Goal: Information Seeking & Learning: Learn about a topic

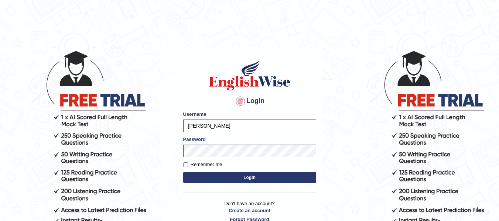
click at [235, 182] on button "Login" at bounding box center [249, 177] width 133 height 11
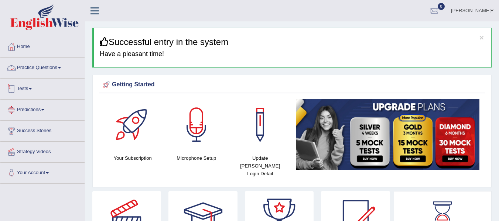
click at [56, 67] on link "Practice Questions" at bounding box center [42, 67] width 84 height 18
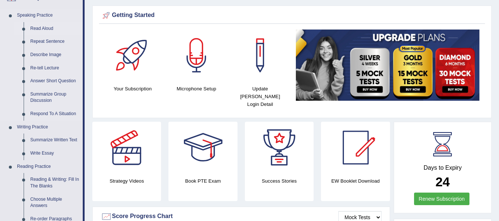
scroll to position [62, 0]
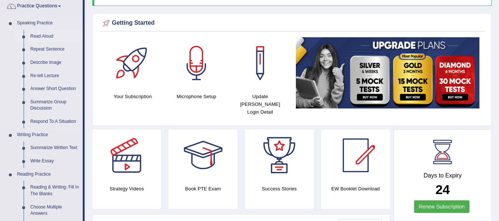
click at [36, 34] on link "Read Aloud" at bounding box center [55, 36] width 56 height 13
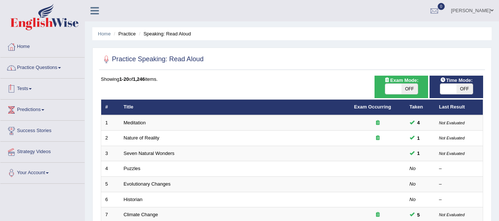
click at [65, 65] on link "Practice Questions" at bounding box center [42, 67] width 84 height 18
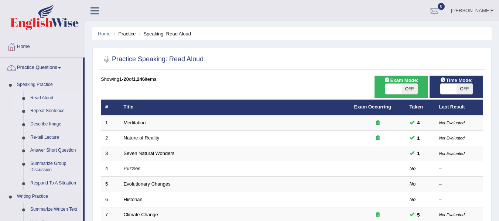
click at [60, 112] on link "Repeat Sentence" at bounding box center [55, 111] width 56 height 13
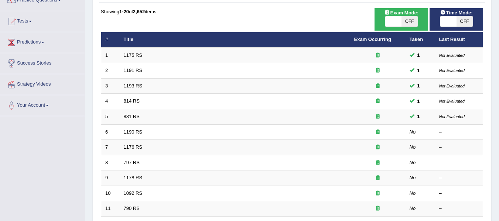
scroll to position [74, 0]
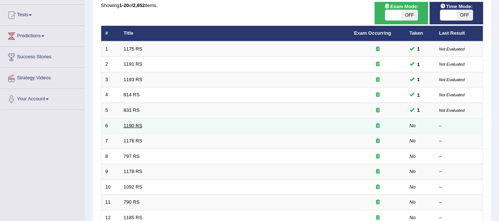
click at [131, 127] on link "1190 RS" at bounding box center [133, 126] width 19 height 6
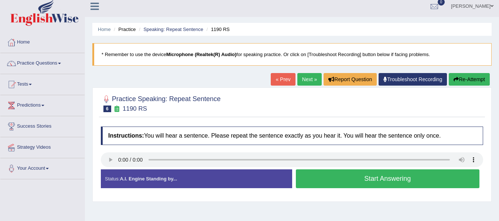
scroll to position [37, 0]
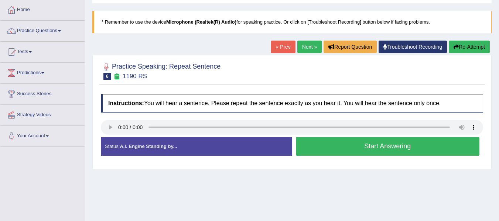
click at [350, 143] on button "Start Answering" at bounding box center [388, 146] width 184 height 19
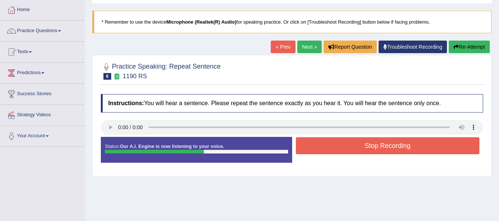
click at [350, 143] on button "Stop Recording" at bounding box center [388, 146] width 184 height 17
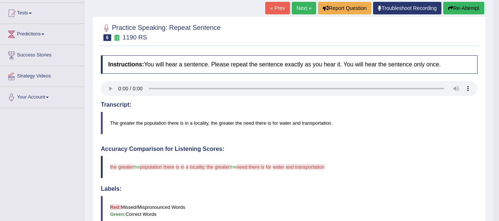
scroll to position [74, 0]
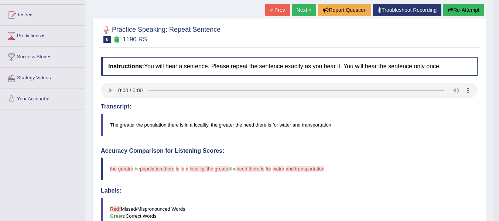
click at [191, 125] on blockquote "The greater the population there is in a locality, the greater the need there i…" at bounding box center [289, 125] width 377 height 23
drag, startPoint x: 110, startPoint y: 167, endPoint x: 220, endPoint y: 150, distance: 110.8
click at [220, 150] on div "Accuracy Comparison for Listening Scores: the can i greater have the population…" at bounding box center [289, 200] width 377 height 105
click at [367, 170] on blockquote "the can i greater have the population there location is it in look a calorie lo…" at bounding box center [289, 169] width 377 height 23
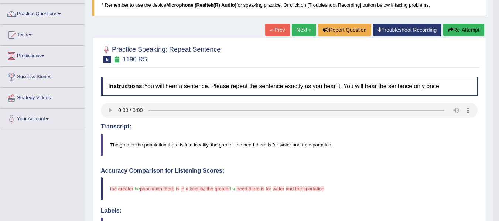
scroll to position [49, 0]
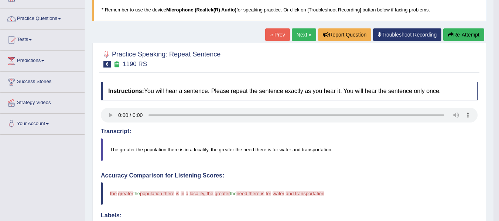
click at [467, 34] on button "Re-Attempt" at bounding box center [464, 34] width 41 height 13
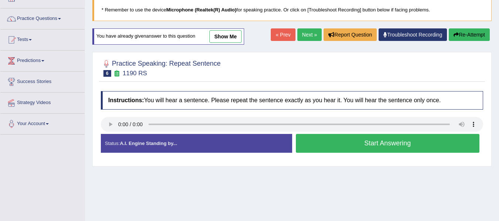
scroll to position [49, 0]
click at [351, 145] on button "Start Answering" at bounding box center [388, 143] width 184 height 19
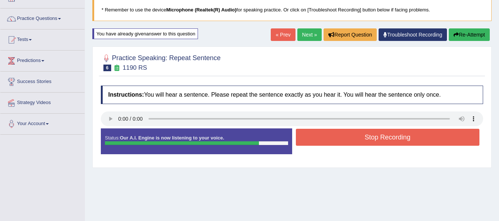
click at [369, 135] on button "Stop Recording" at bounding box center [388, 137] width 184 height 17
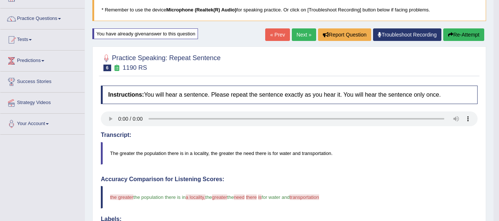
click at [462, 33] on button "Re-Attempt" at bounding box center [464, 34] width 41 height 13
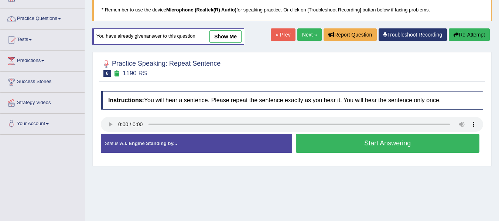
click at [356, 140] on button "Start Answering" at bounding box center [388, 143] width 184 height 19
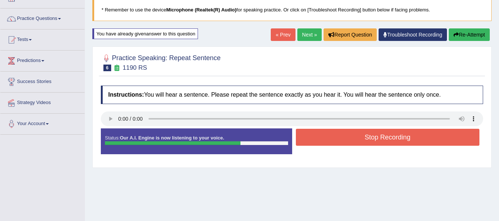
click at [376, 138] on button "Stop Recording" at bounding box center [388, 137] width 184 height 17
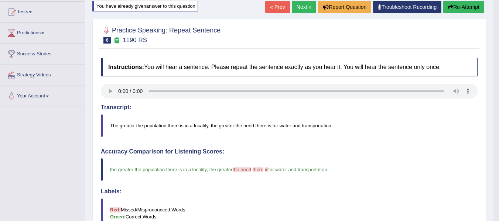
scroll to position [48, 0]
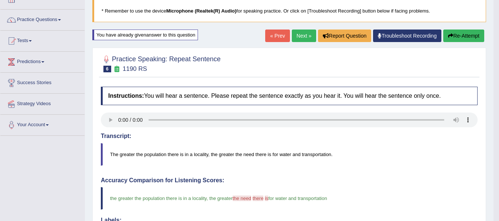
click at [303, 35] on link "Next »" at bounding box center [304, 36] width 24 height 13
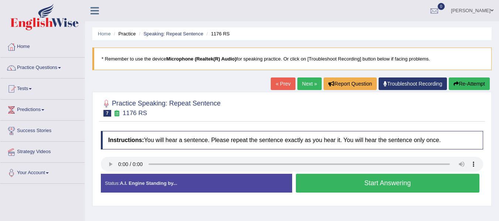
click at [360, 181] on button "Start Answering" at bounding box center [388, 183] width 184 height 19
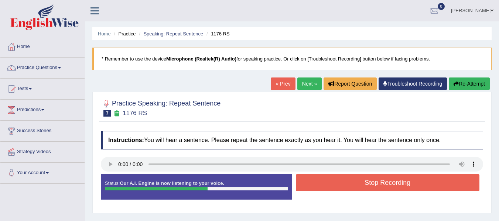
click at [342, 182] on button "Stop Recording" at bounding box center [388, 183] width 184 height 17
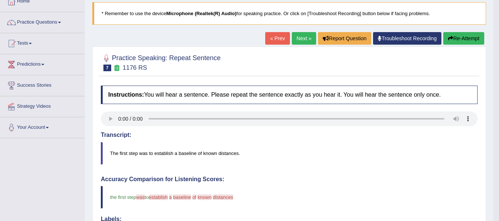
scroll to position [44, 0]
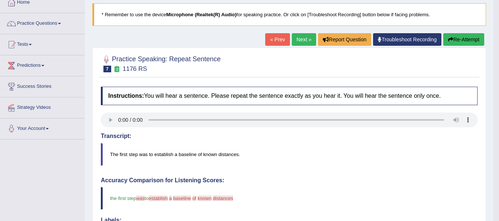
click at [465, 42] on button "Re-Attempt" at bounding box center [464, 39] width 41 height 13
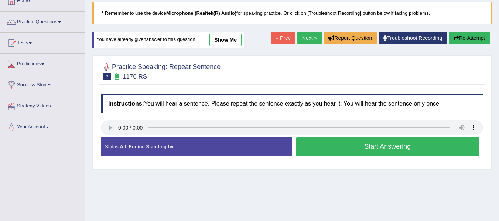
scroll to position [44, 0]
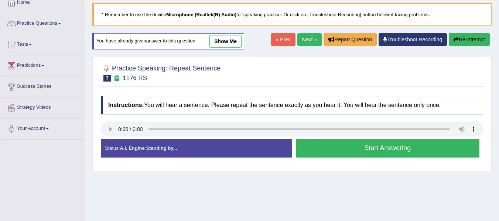
drag, startPoint x: 381, startPoint y: 153, endPoint x: 376, endPoint y: 179, distance: 26.8
click at [381, 152] on button "Start Answering" at bounding box center [388, 148] width 184 height 19
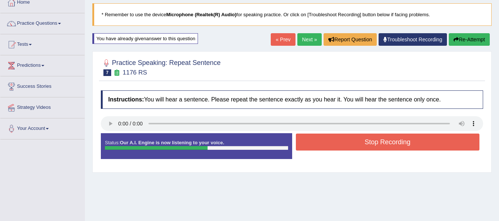
click at [368, 146] on button "Stop Recording" at bounding box center [388, 142] width 184 height 17
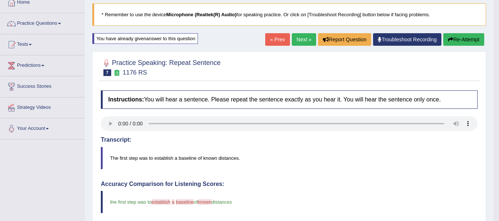
click at [456, 42] on button "Re-Attempt" at bounding box center [464, 39] width 41 height 13
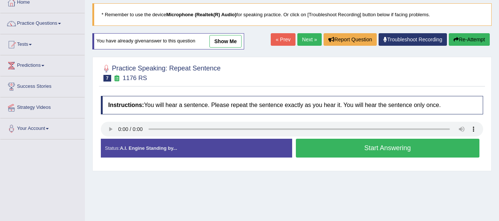
click at [345, 149] on button "Start Answering" at bounding box center [388, 148] width 184 height 19
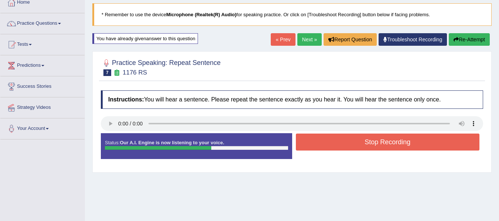
click at [361, 142] on button "Stop Recording" at bounding box center [388, 142] width 184 height 17
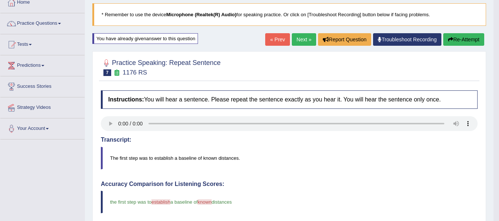
click at [173, 152] on blockquote "The first step was to establish a baseline of known distances." at bounding box center [289, 158] width 377 height 23
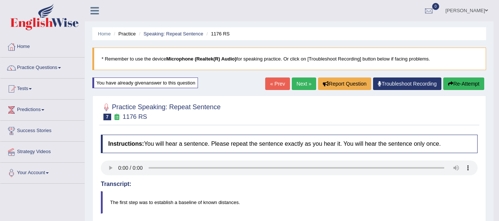
click at [301, 79] on link "Next »" at bounding box center [304, 84] width 24 height 13
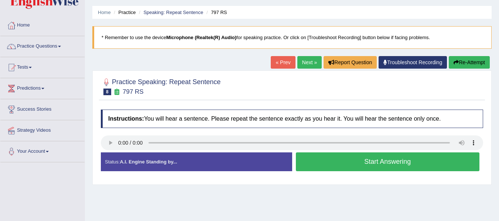
scroll to position [25, 0]
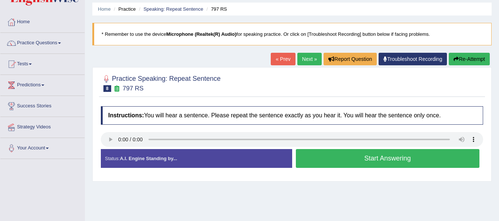
click at [382, 153] on button "Start Answering" at bounding box center [388, 158] width 184 height 19
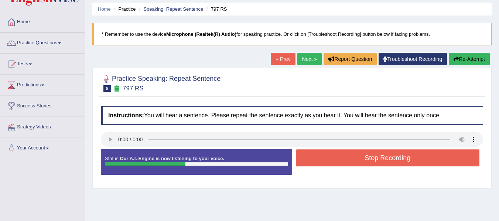
click at [382, 153] on button "Stop Recording" at bounding box center [388, 158] width 184 height 17
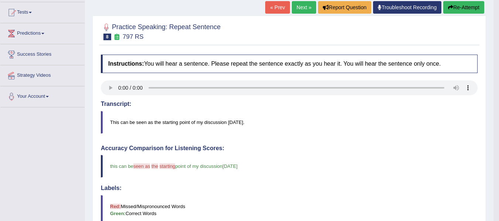
scroll to position [62, 0]
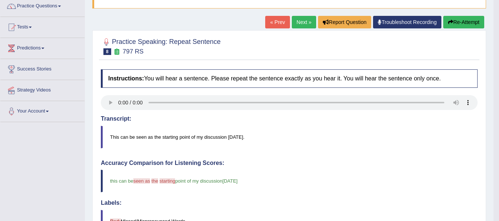
click at [465, 24] on button "Re-Attempt" at bounding box center [464, 22] width 41 height 13
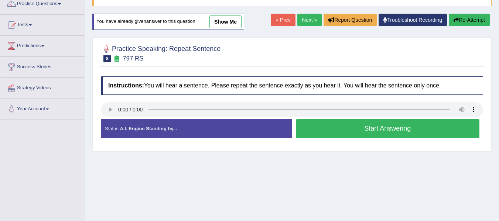
click at [409, 133] on button "Start Answering" at bounding box center [388, 128] width 184 height 19
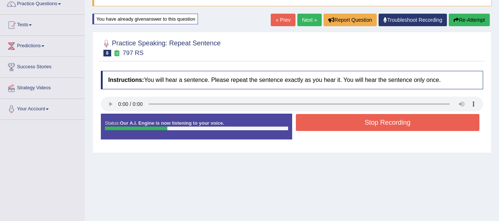
click at [399, 121] on button "Stop Recording" at bounding box center [388, 122] width 184 height 17
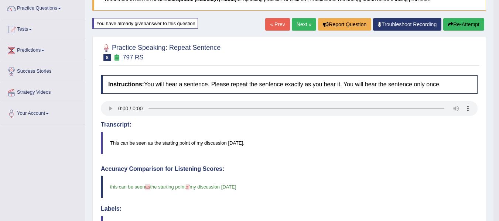
scroll to position [39, 0]
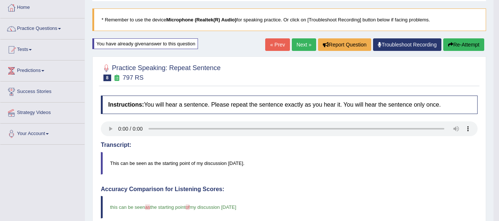
click at [465, 39] on button "Re-Attempt" at bounding box center [464, 44] width 41 height 13
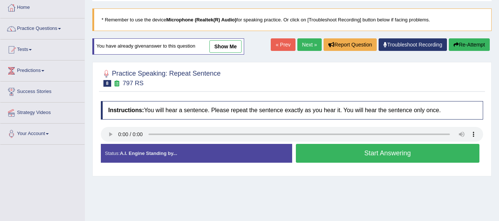
click at [368, 157] on button "Start Answering" at bounding box center [388, 153] width 184 height 19
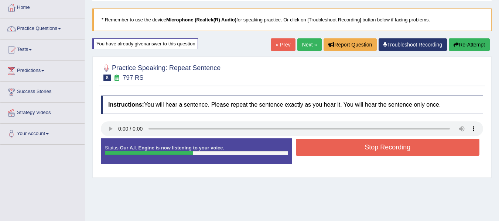
click at [367, 153] on button "Stop Recording" at bounding box center [388, 147] width 184 height 17
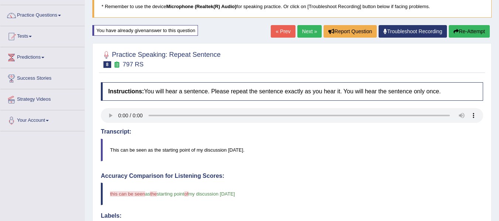
scroll to position [51, 0]
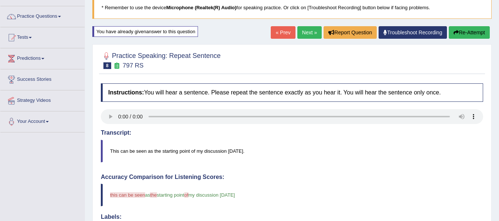
click at [311, 27] on link "Next »" at bounding box center [310, 32] width 24 height 13
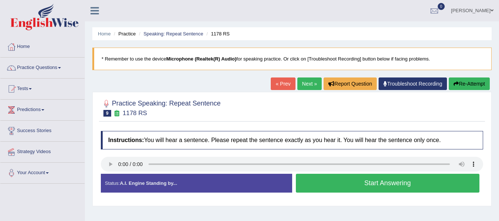
click at [382, 190] on button "Start Answering" at bounding box center [388, 183] width 184 height 19
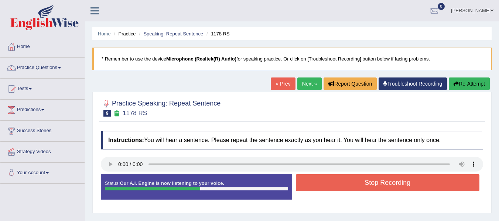
click at [386, 186] on button "Stop Recording" at bounding box center [388, 183] width 184 height 17
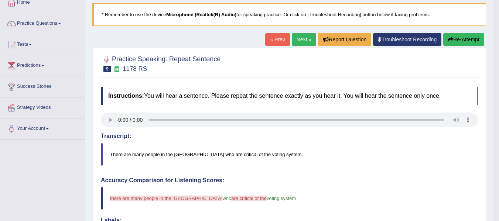
scroll to position [25, 0]
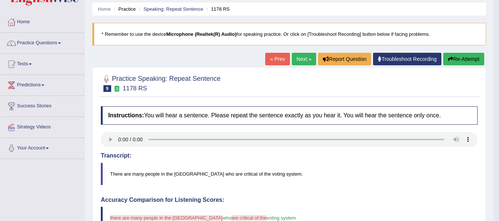
click at [462, 60] on button "Re-Attempt" at bounding box center [464, 59] width 41 height 13
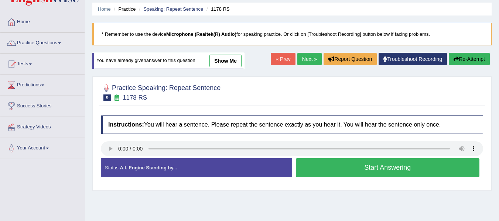
click at [405, 165] on button "Start Answering" at bounding box center [388, 168] width 184 height 19
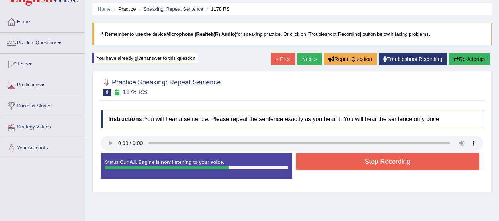
click at [405, 165] on button "Stop Recording" at bounding box center [388, 161] width 184 height 17
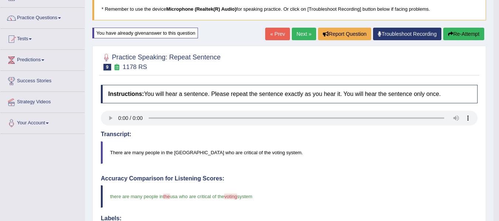
scroll to position [48, 0]
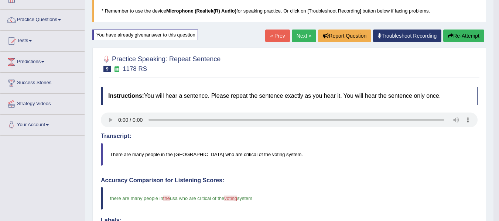
click at [297, 31] on link "Next »" at bounding box center [304, 36] width 24 height 13
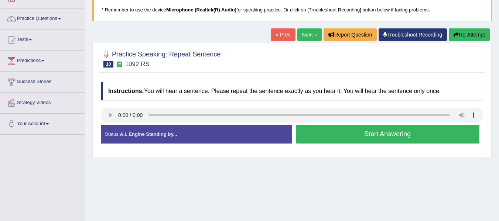
click at [359, 132] on button "Start Answering" at bounding box center [388, 134] width 184 height 19
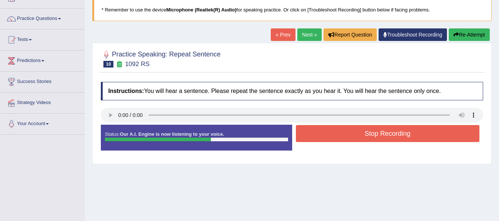
click at [348, 128] on button "Stop Recording" at bounding box center [388, 133] width 184 height 17
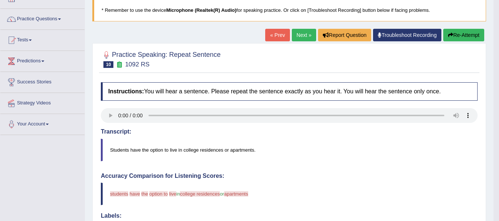
scroll to position [37, 0]
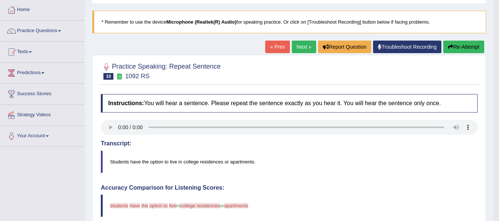
click at [202, 163] on blockquote "Students have the option to live in college residences or apartments." at bounding box center [289, 162] width 377 height 23
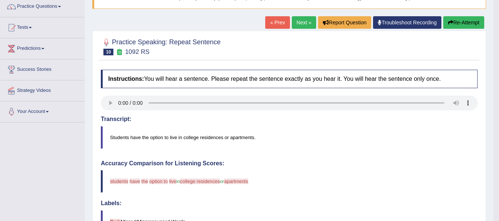
scroll to position [62, 0]
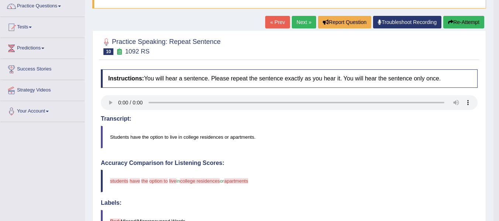
click at [473, 19] on button "Re-Attempt" at bounding box center [464, 22] width 41 height 13
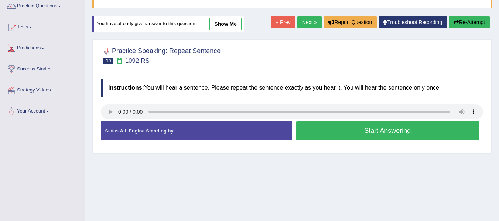
click at [361, 132] on button "Start Answering" at bounding box center [388, 131] width 184 height 19
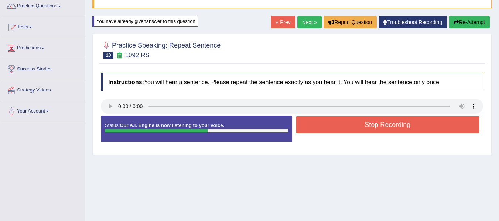
click at [370, 122] on button "Stop Recording" at bounding box center [388, 124] width 184 height 17
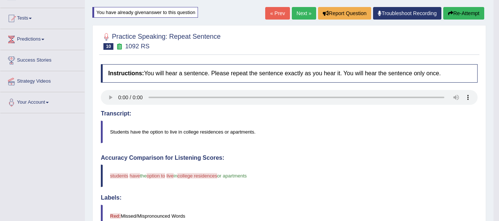
scroll to position [13, 0]
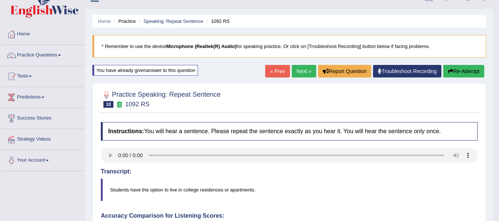
click at [458, 71] on button "Re-Attempt" at bounding box center [464, 71] width 41 height 13
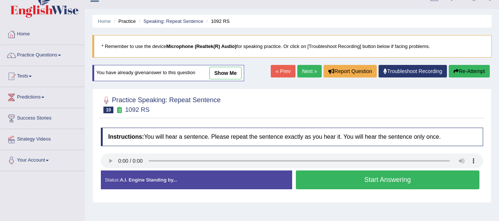
click at [358, 182] on button "Start Answering" at bounding box center [388, 180] width 184 height 19
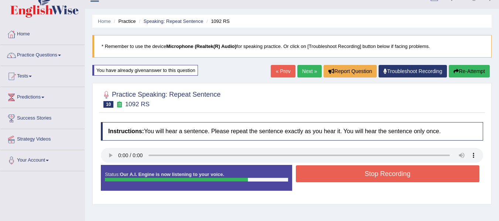
click at [366, 166] on button "Stop Recording" at bounding box center [388, 174] width 184 height 17
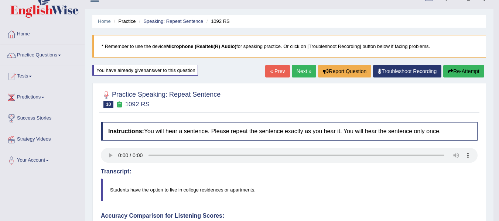
click at [243, 170] on h4 "Transcript:" at bounding box center [289, 172] width 377 height 7
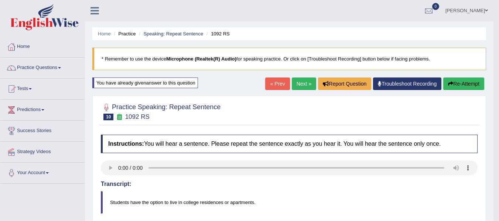
click at [293, 86] on link "Next »" at bounding box center [304, 84] width 24 height 13
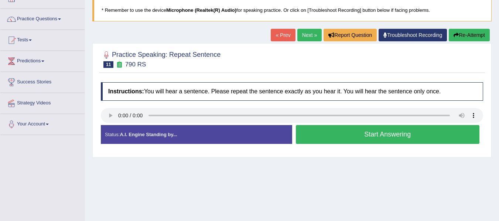
scroll to position [49, 0]
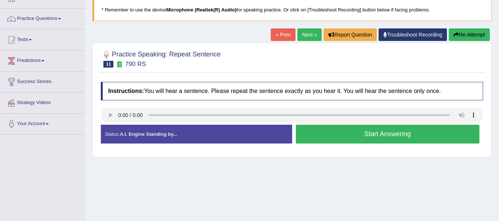
click at [349, 131] on button "Start Answering" at bounding box center [388, 134] width 184 height 19
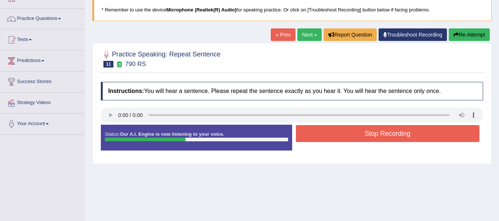
click at [354, 133] on button "Stop Recording" at bounding box center [388, 133] width 184 height 17
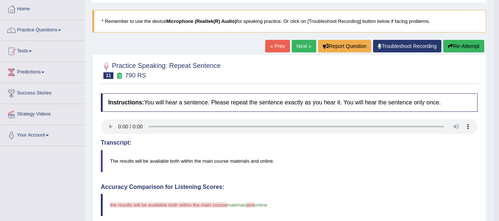
scroll to position [37, 0]
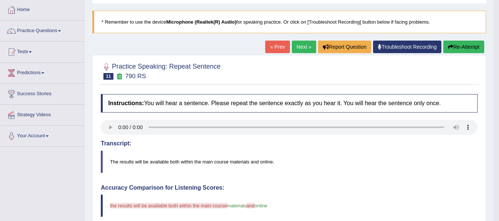
click at [464, 47] on button "Re-Attempt" at bounding box center [464, 47] width 41 height 13
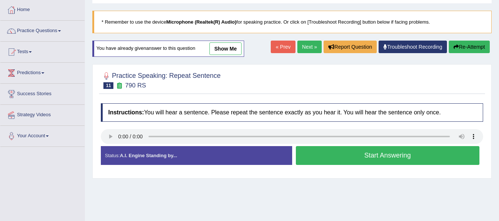
click at [364, 158] on button "Start Answering" at bounding box center [388, 155] width 184 height 19
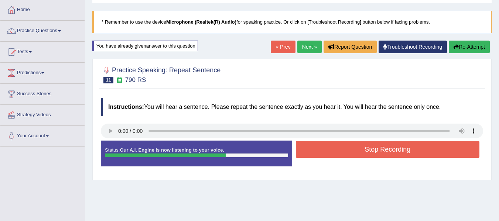
click at [374, 149] on button "Stop Recording" at bounding box center [388, 149] width 184 height 17
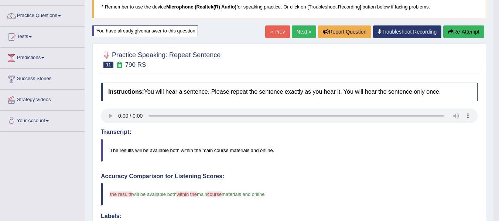
scroll to position [49, 0]
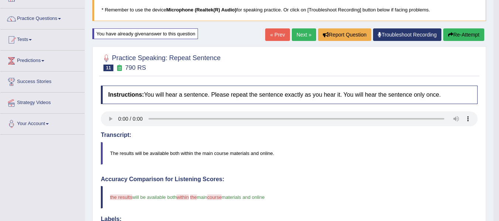
click at [459, 32] on button "Re-Attempt" at bounding box center [464, 34] width 41 height 13
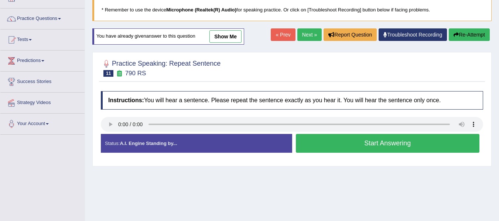
click at [348, 146] on button "Start Answering" at bounding box center [388, 143] width 184 height 19
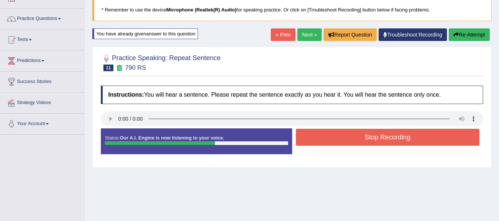
click at [348, 204] on div "Home Practice Speaking: Repeat Sentence 790 RS * Remember to use the device Mic…" at bounding box center [292, 136] width 414 height 370
click at [335, 136] on button "Stop Recording" at bounding box center [388, 137] width 184 height 17
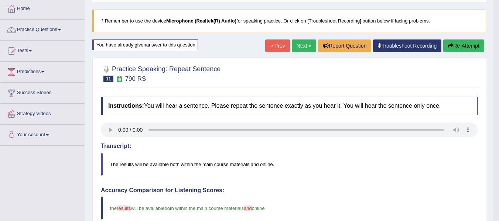
scroll to position [37, 0]
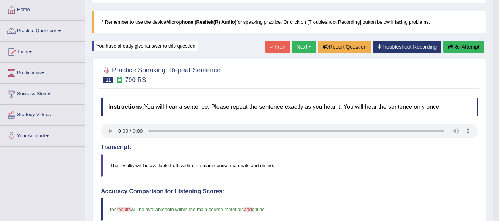
click at [297, 42] on link "Next »" at bounding box center [304, 47] width 24 height 13
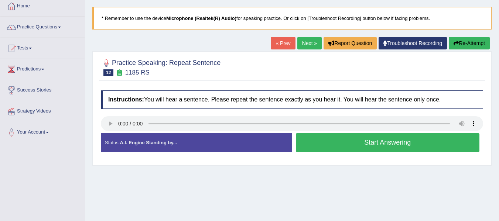
scroll to position [49, 0]
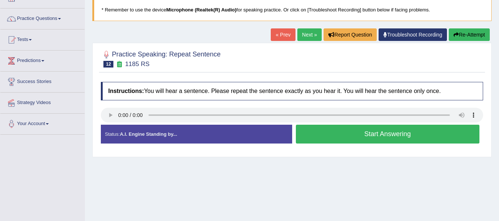
click at [359, 136] on button "Start Answering" at bounding box center [388, 134] width 184 height 19
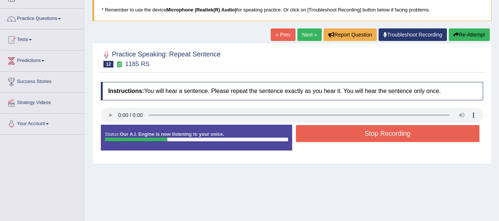
click at [360, 136] on button "Stop Recording" at bounding box center [388, 133] width 184 height 17
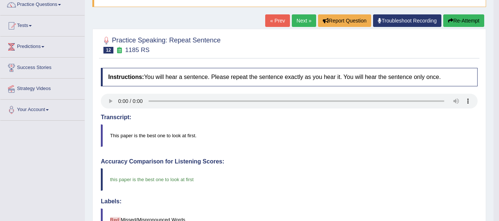
scroll to position [62, 0]
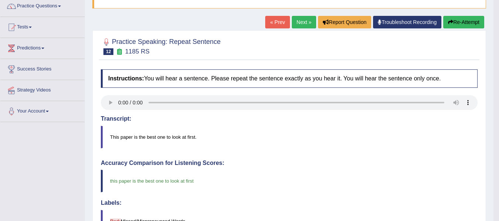
click at [297, 23] on link "Next »" at bounding box center [304, 22] width 24 height 13
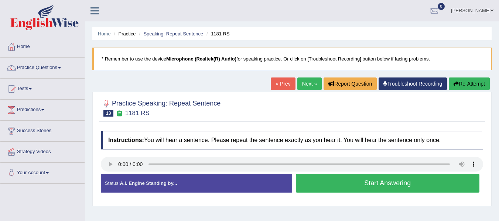
click at [379, 181] on button "Start Answering" at bounding box center [388, 183] width 184 height 19
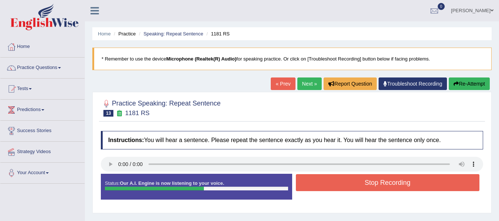
click at [381, 185] on button "Stop Recording" at bounding box center [388, 183] width 184 height 17
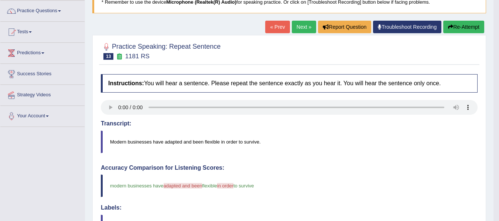
scroll to position [49, 0]
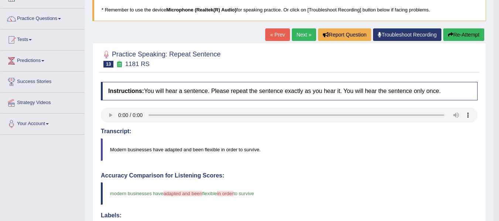
click at [472, 34] on button "Re-Attempt" at bounding box center [464, 34] width 41 height 13
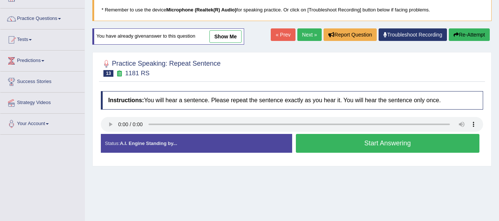
click at [322, 135] on button "Start Answering" at bounding box center [388, 143] width 184 height 19
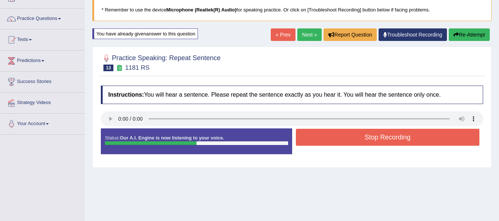
click at [309, 141] on button "Stop Recording" at bounding box center [388, 137] width 184 height 17
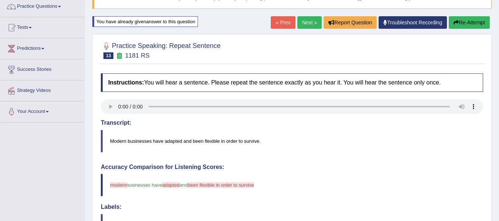
scroll to position [37, 0]
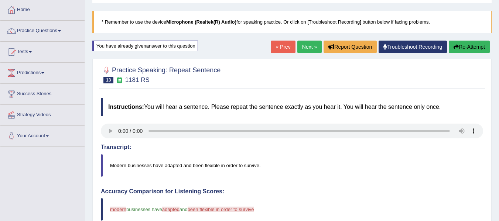
click at [457, 49] on icon "button" at bounding box center [456, 46] width 5 height 5
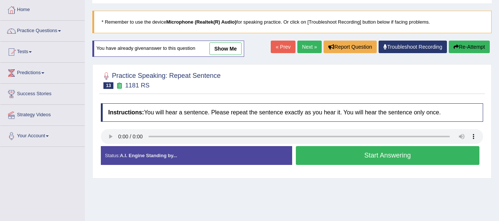
click at [338, 150] on button "Start Answering" at bounding box center [388, 155] width 184 height 19
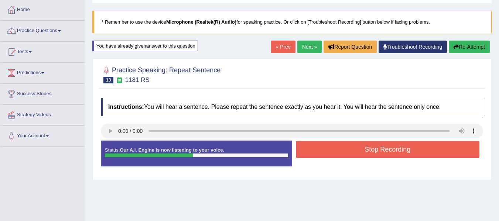
click at [338, 150] on button "Stop Recording" at bounding box center [388, 149] width 184 height 17
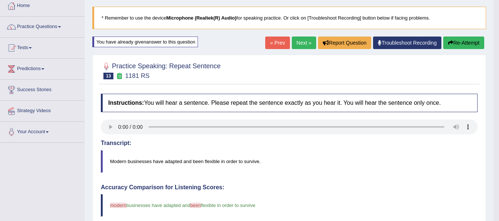
scroll to position [37, 0]
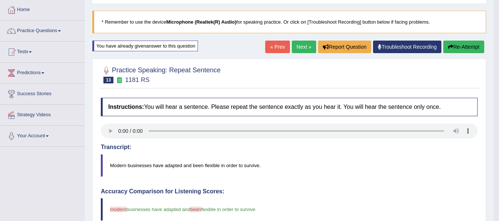
click at [299, 43] on link "Next »" at bounding box center [304, 47] width 24 height 13
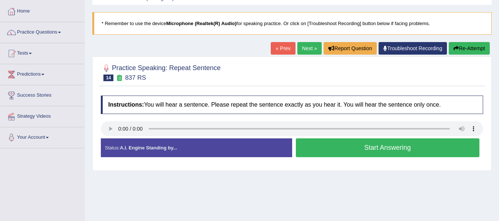
scroll to position [37, 0]
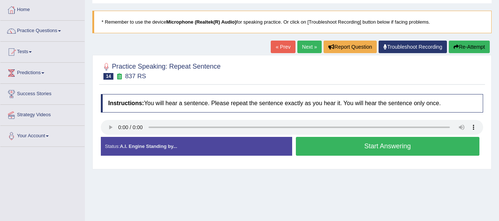
click at [346, 149] on button "Start Answering" at bounding box center [388, 146] width 184 height 19
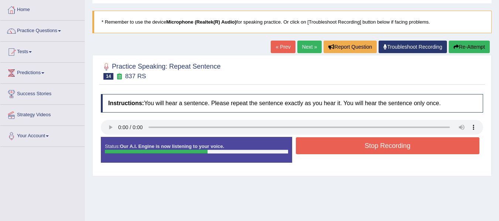
click at [350, 148] on button "Stop Recording" at bounding box center [388, 146] width 184 height 17
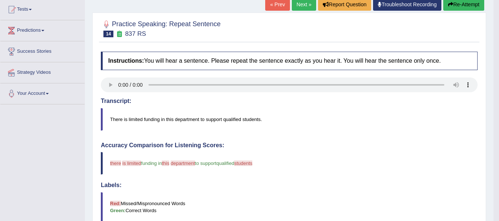
scroll to position [74, 0]
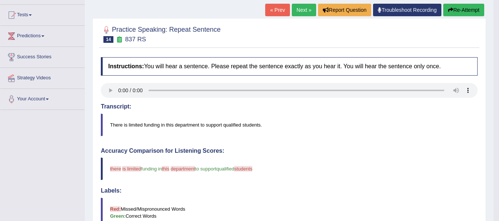
click at [461, 8] on button "Re-Attempt" at bounding box center [464, 10] width 41 height 13
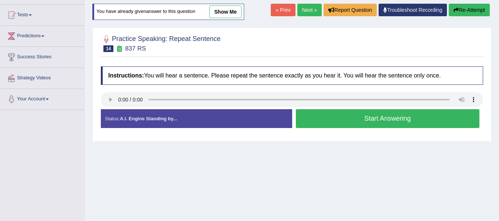
click at [361, 122] on button "Start Answering" at bounding box center [388, 118] width 184 height 19
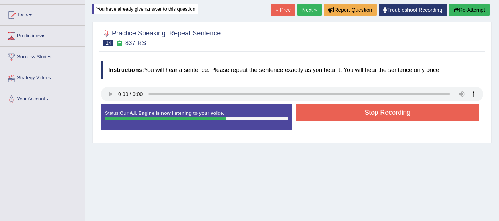
click at [358, 107] on button "Stop Recording" at bounding box center [388, 112] width 184 height 17
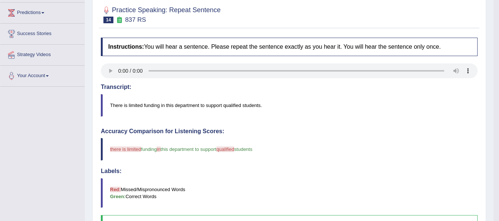
scroll to position [62, 0]
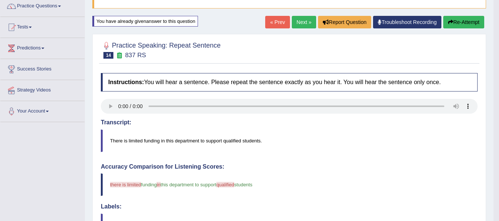
click at [472, 20] on button "Re-Attempt" at bounding box center [464, 22] width 41 height 13
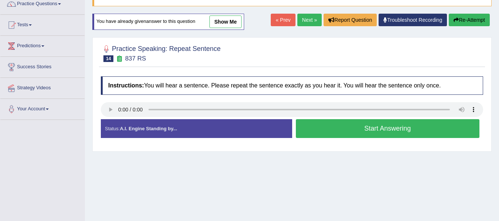
click at [329, 127] on button "Start Answering" at bounding box center [388, 128] width 184 height 19
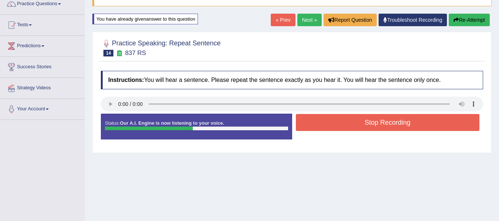
click at [467, 18] on button "Re-Attempt" at bounding box center [469, 20] width 41 height 13
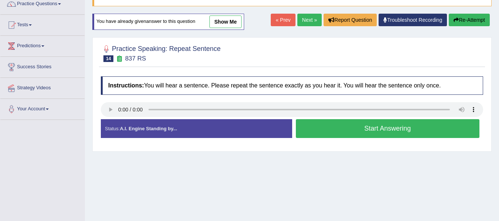
click at [319, 128] on button "Start Answering" at bounding box center [388, 128] width 184 height 19
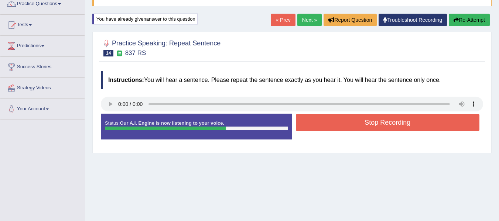
click at [385, 119] on button "Stop Recording" at bounding box center [388, 122] width 184 height 17
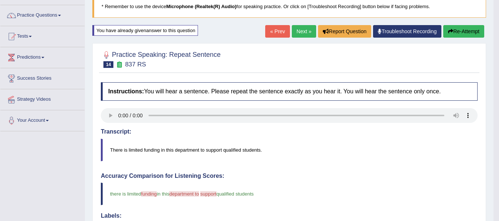
scroll to position [52, 0]
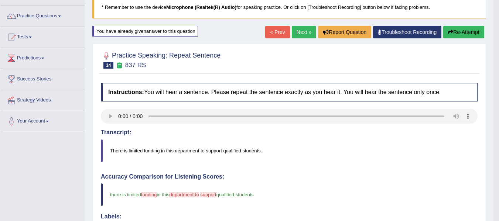
click at [455, 31] on button "Re-Attempt" at bounding box center [464, 32] width 41 height 13
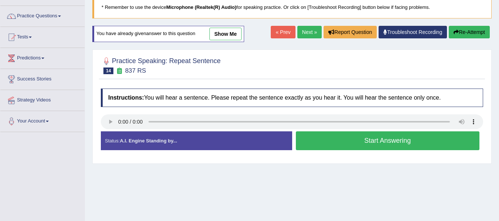
click at [343, 141] on button "Start Answering" at bounding box center [388, 141] width 184 height 19
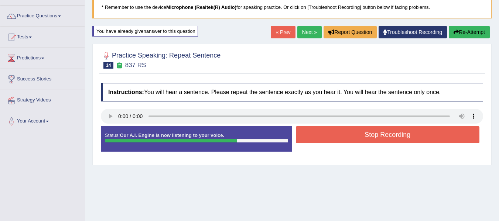
click at [375, 128] on button "Stop Recording" at bounding box center [388, 134] width 184 height 17
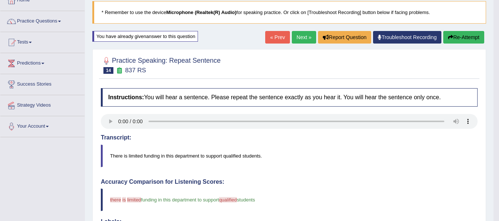
scroll to position [40, 0]
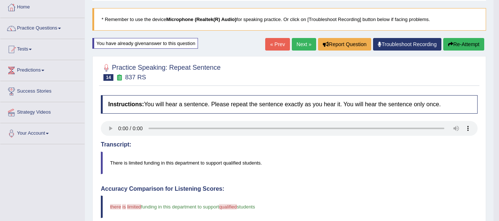
click at [459, 41] on button "Re-Attempt" at bounding box center [464, 44] width 41 height 13
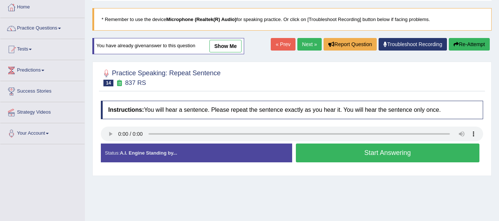
click at [323, 152] on button "Start Answering" at bounding box center [388, 153] width 184 height 19
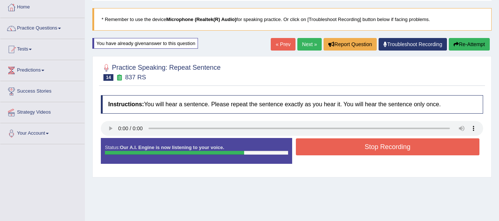
click at [335, 146] on button "Stop Recording" at bounding box center [388, 147] width 184 height 17
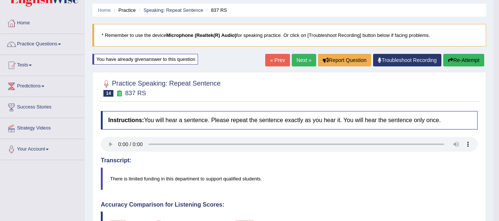
scroll to position [15, 0]
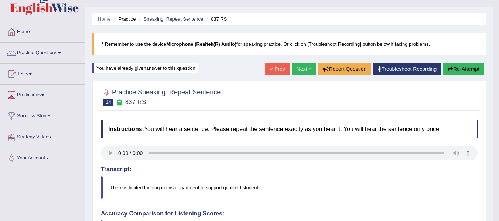
click at [301, 71] on link "Next »" at bounding box center [304, 69] width 24 height 13
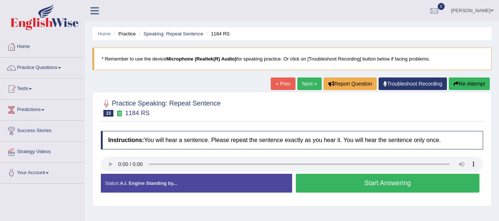
click at [280, 83] on link "« Prev" at bounding box center [283, 84] width 24 height 13
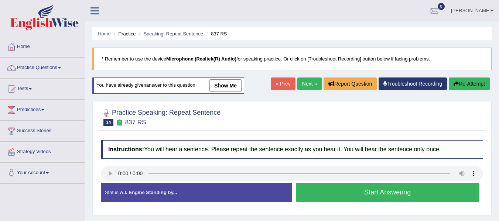
drag, startPoint x: 0, startPoint y: 0, endPoint x: 303, endPoint y: 84, distance: 314.6
click at [302, 84] on link "Next »" at bounding box center [310, 84] width 24 height 13
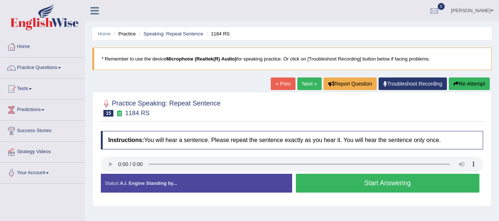
click at [358, 183] on button "Start Answering" at bounding box center [388, 183] width 184 height 19
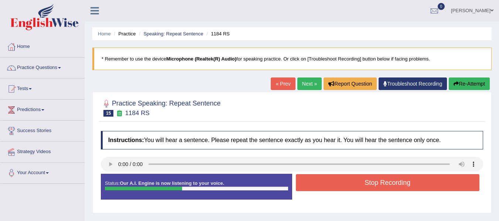
click at [358, 183] on button "Stop Recording" at bounding box center [388, 183] width 184 height 17
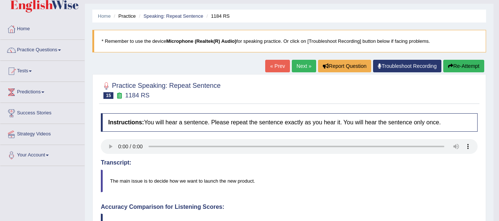
scroll to position [12, 0]
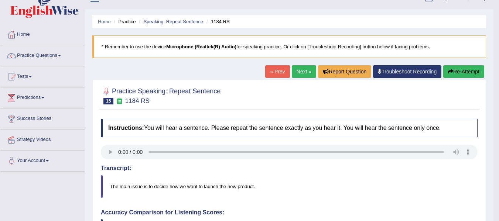
click at [471, 73] on button "Re-Attempt" at bounding box center [464, 71] width 41 height 13
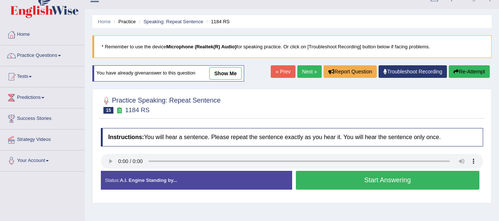
click at [338, 181] on button "Start Answering" at bounding box center [388, 180] width 184 height 19
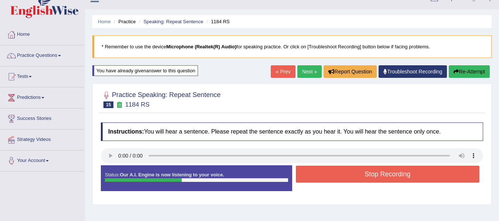
click at [333, 176] on button "Stop Recording" at bounding box center [388, 174] width 184 height 17
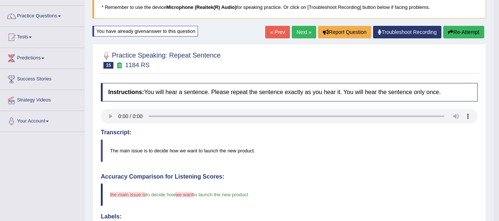
scroll to position [49, 0]
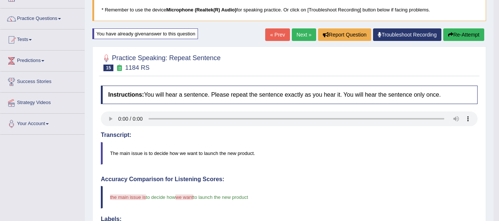
click at [468, 34] on button "Re-Attempt" at bounding box center [464, 34] width 41 height 13
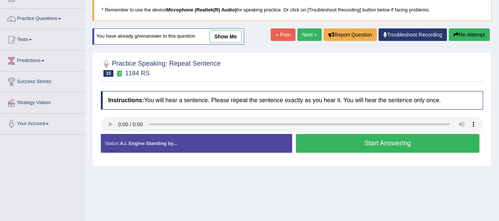
click at [345, 143] on button "Start Answering" at bounding box center [388, 143] width 184 height 19
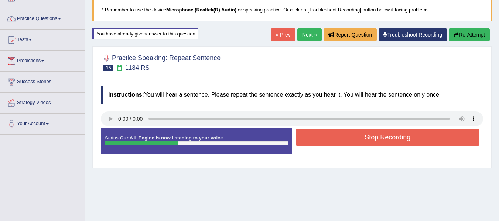
click at [460, 35] on button "Re-Attempt" at bounding box center [469, 34] width 41 height 13
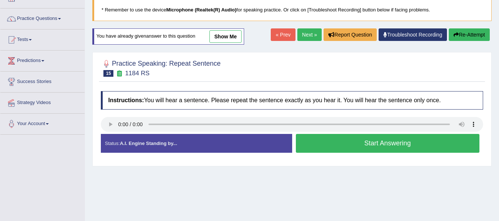
click at [347, 144] on button "Start Answering" at bounding box center [388, 143] width 184 height 19
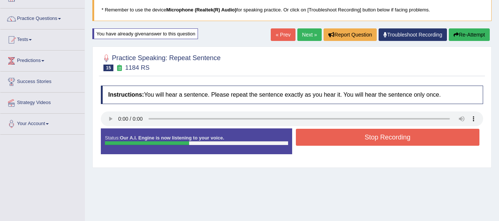
click at [325, 131] on button "Stop Recording" at bounding box center [388, 137] width 184 height 17
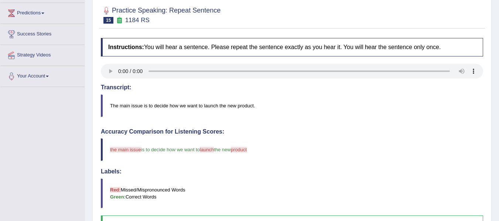
scroll to position [74, 0]
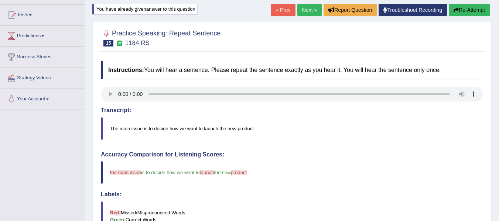
click at [481, 6] on button "Re-Attempt" at bounding box center [469, 10] width 41 height 13
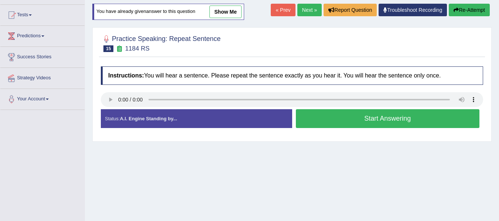
click at [342, 121] on button "Start Answering" at bounding box center [388, 118] width 184 height 19
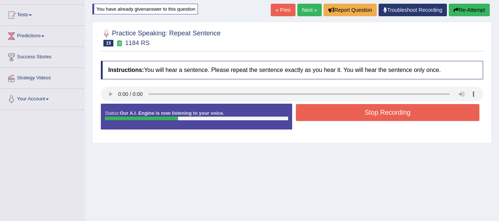
click at [473, 8] on button "Re-Attempt" at bounding box center [469, 10] width 41 height 13
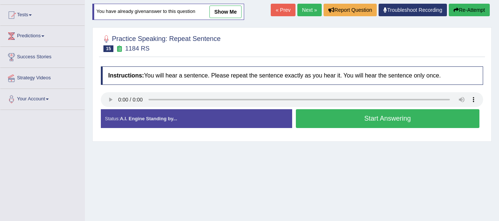
click at [349, 122] on button "Start Answering" at bounding box center [388, 118] width 184 height 19
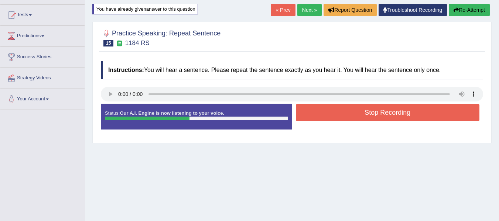
click at [375, 114] on button "Stop Recording" at bounding box center [388, 112] width 184 height 17
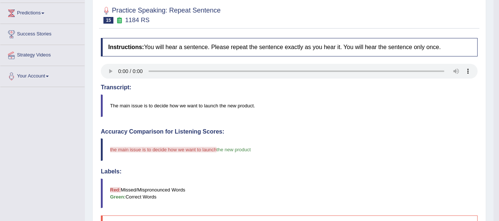
scroll to position [49, 0]
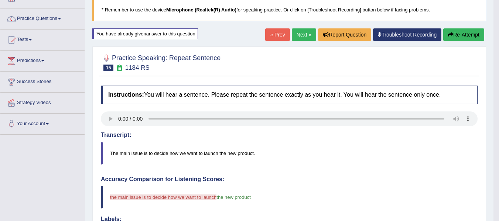
click at [454, 38] on button "Re-Attempt" at bounding box center [464, 34] width 41 height 13
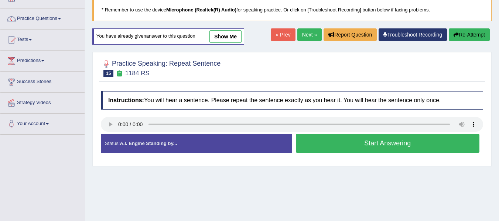
click at [331, 147] on button "Start Answering" at bounding box center [388, 143] width 184 height 19
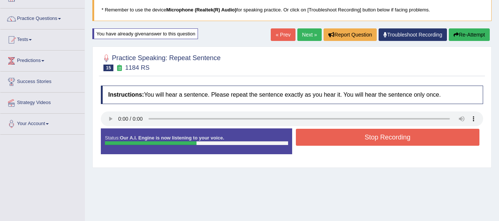
click at [338, 134] on button "Stop Recording" at bounding box center [388, 137] width 184 height 17
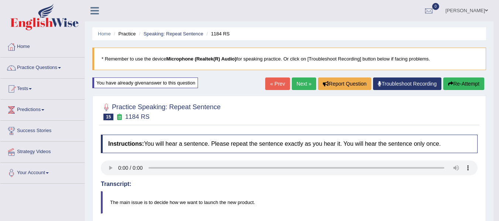
click at [297, 84] on link "Next »" at bounding box center [304, 84] width 24 height 13
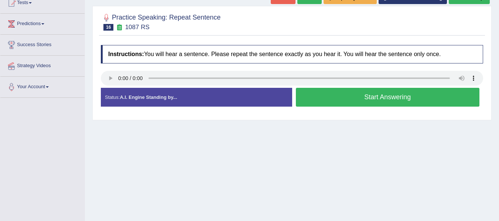
click at [336, 94] on button "Start Answering" at bounding box center [388, 97] width 184 height 19
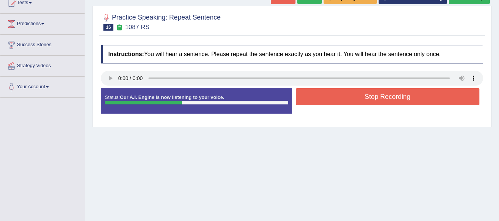
click at [336, 94] on button "Stop Recording" at bounding box center [388, 96] width 184 height 17
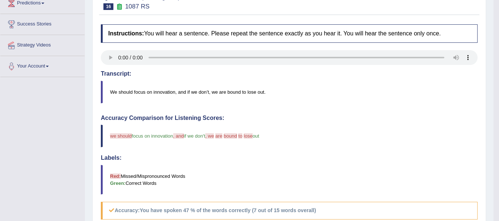
scroll to position [74, 0]
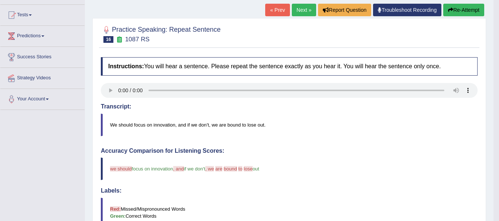
click at [453, 11] on button "Re-Attempt" at bounding box center [464, 10] width 41 height 13
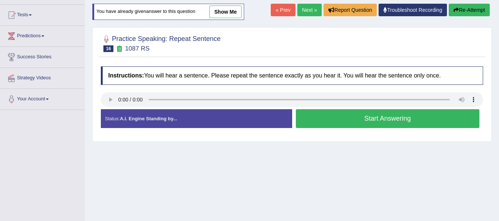
click at [323, 119] on button "Start Answering" at bounding box center [388, 118] width 184 height 19
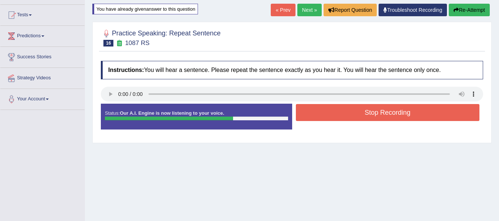
click at [335, 113] on button "Stop Recording" at bounding box center [388, 112] width 184 height 17
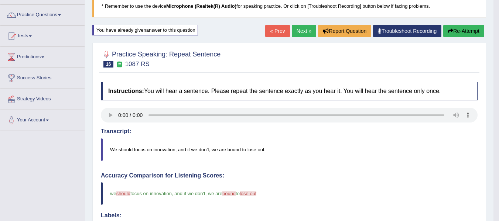
scroll to position [49, 0]
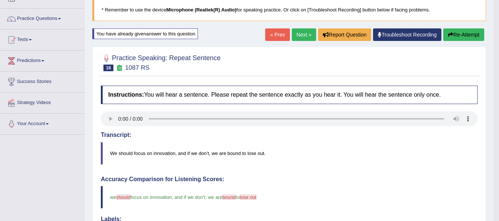
click at [302, 34] on link "Next »" at bounding box center [304, 34] width 24 height 13
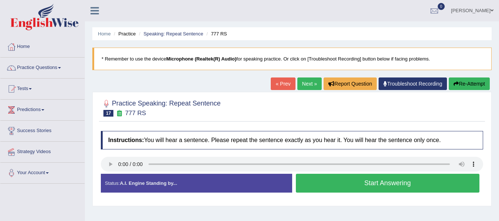
click at [359, 183] on button "Start Answering" at bounding box center [388, 183] width 184 height 19
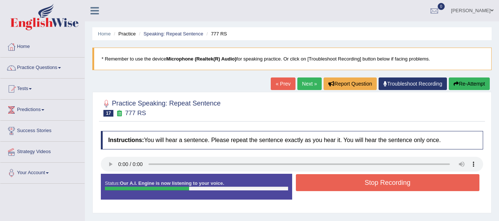
click at [359, 183] on button "Stop Recording" at bounding box center [388, 183] width 184 height 17
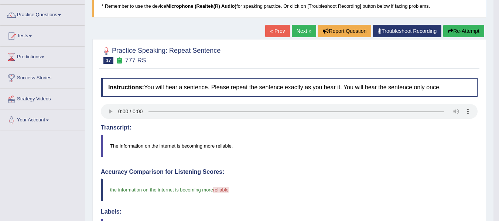
scroll to position [49, 0]
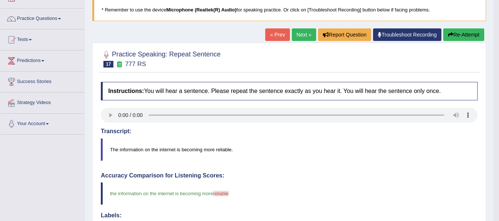
click at [296, 31] on link "Next »" at bounding box center [304, 34] width 24 height 13
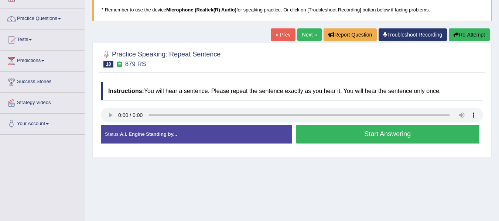
click at [315, 132] on button "Start Answering" at bounding box center [388, 134] width 184 height 19
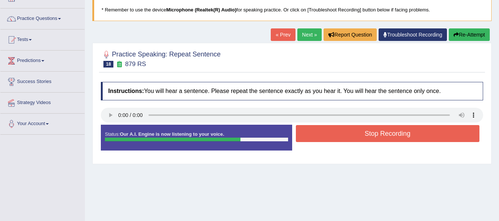
click at [345, 130] on button "Stop Recording" at bounding box center [388, 133] width 184 height 17
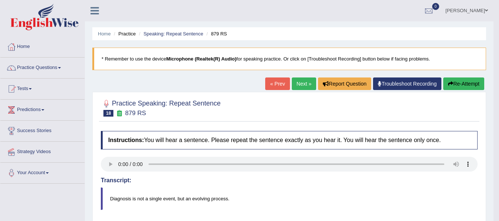
click at [467, 84] on button "Re-Attempt" at bounding box center [464, 84] width 41 height 13
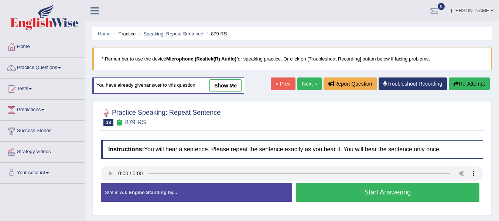
click at [371, 192] on button "Start Answering" at bounding box center [388, 192] width 184 height 19
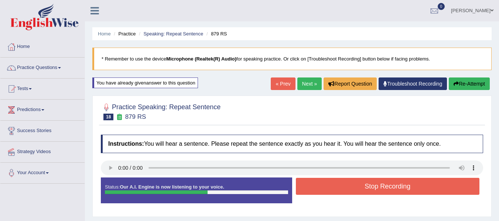
click at [372, 187] on button "Stop Recording" at bounding box center [388, 186] width 184 height 17
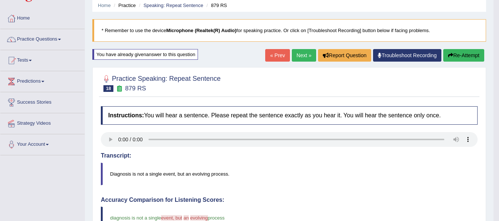
scroll to position [25, 0]
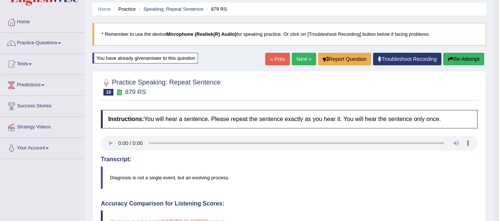
click at [466, 60] on button "Re-Attempt" at bounding box center [464, 59] width 41 height 13
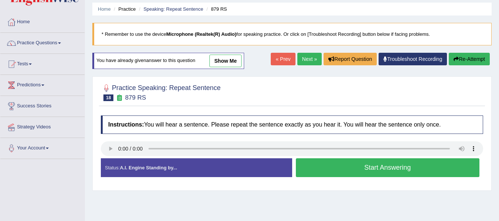
click at [354, 165] on button "Start Answering" at bounding box center [388, 168] width 184 height 19
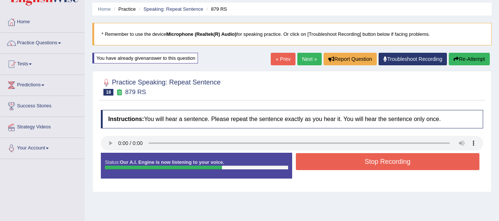
click at [392, 169] on button "Stop Recording" at bounding box center [388, 161] width 184 height 17
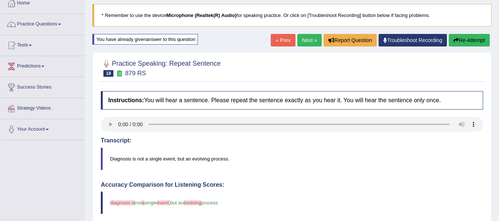
scroll to position [50, 0]
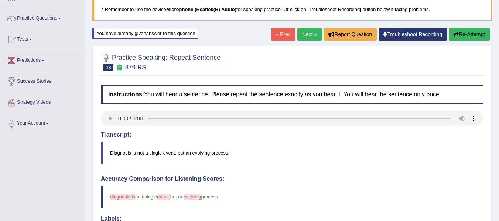
click at [266, 161] on blockquote "Diagnosis is not a single event, but an evolving process." at bounding box center [292, 153] width 383 height 23
click at [473, 35] on button "Re-Attempt" at bounding box center [469, 34] width 41 height 13
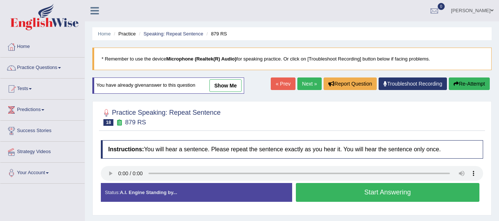
click at [337, 183] on button "Start Answering" at bounding box center [388, 192] width 184 height 19
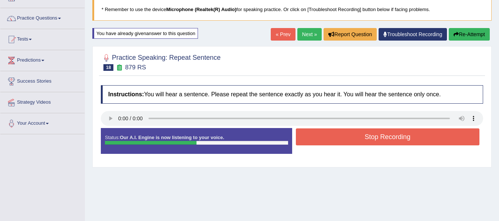
click at [359, 139] on button "Stop Recording" at bounding box center [388, 137] width 184 height 17
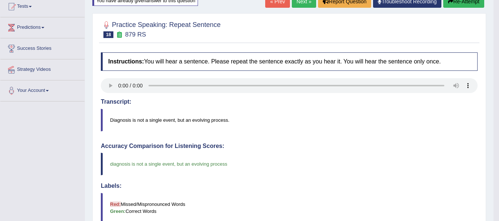
scroll to position [74, 0]
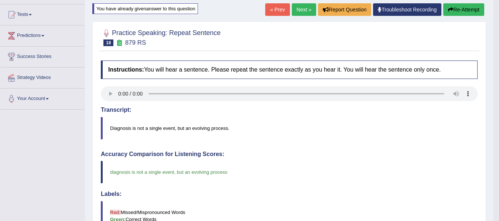
click at [299, 7] on link "Next »" at bounding box center [304, 9] width 24 height 13
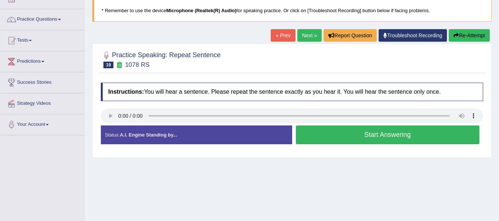
scroll to position [49, 0]
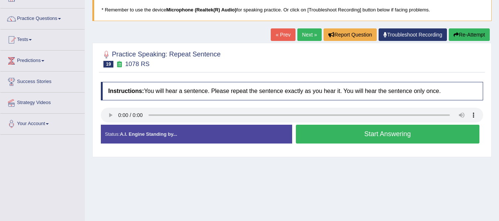
click at [334, 134] on button "Start Answering" at bounding box center [388, 134] width 184 height 19
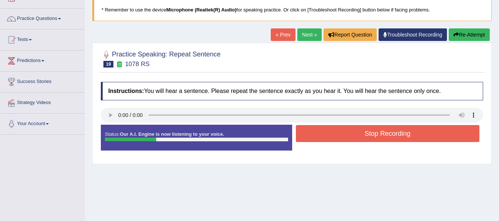
click at [334, 134] on button "Stop Recording" at bounding box center [388, 133] width 184 height 17
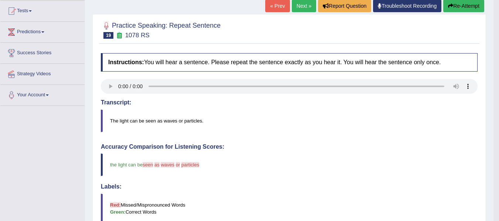
scroll to position [74, 0]
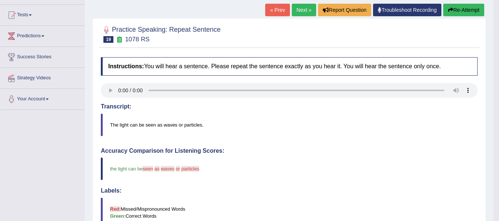
click at [302, 6] on link "Next »" at bounding box center [304, 10] width 24 height 13
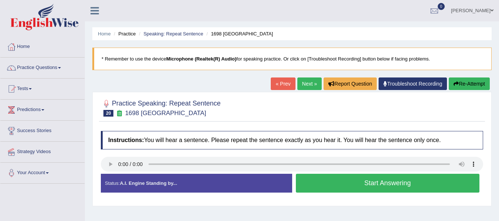
click at [308, 186] on button "Start Answering" at bounding box center [388, 183] width 184 height 19
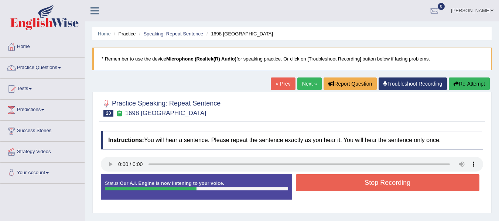
click at [308, 186] on button "Stop Recording" at bounding box center [388, 183] width 184 height 17
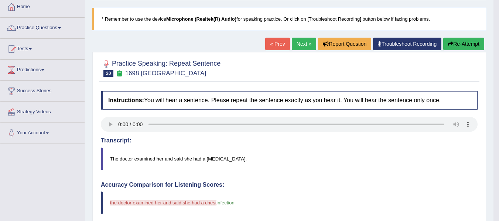
scroll to position [37, 0]
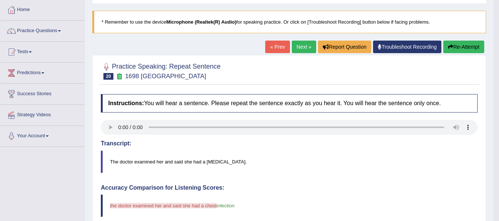
click at [459, 48] on button "Re-Attempt" at bounding box center [464, 47] width 41 height 13
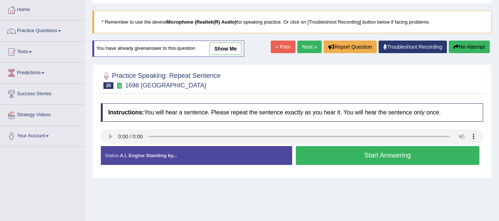
click at [312, 152] on button "Start Answering" at bounding box center [388, 155] width 184 height 19
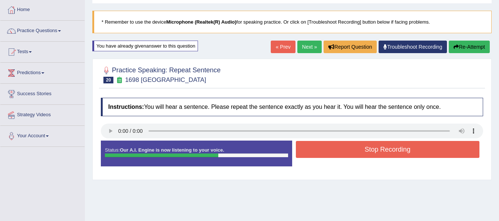
click at [312, 152] on button "Stop Recording" at bounding box center [388, 149] width 184 height 17
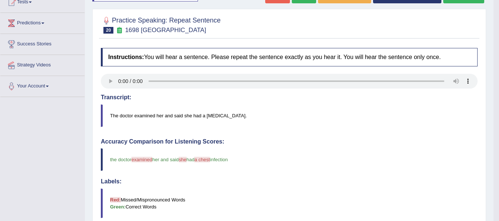
scroll to position [86, 0]
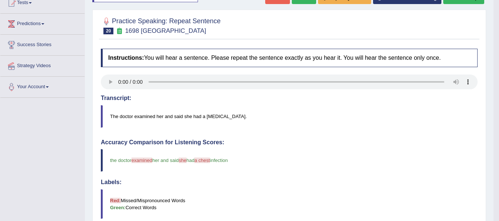
click at [1, 185] on div "Toggle navigation Home Practice Questions Speaking Practice Read Aloud Repeat S…" at bounding box center [247, 164] width 494 height 500
click at [0, 170] on div "Toggle navigation Home Practice Questions Speaking Practice Read Aloud Repeat S…" at bounding box center [247, 164] width 494 height 500
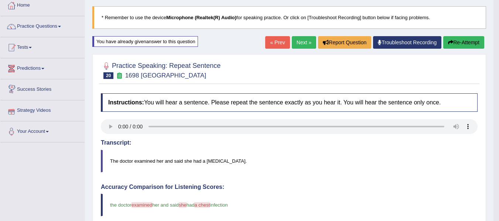
scroll to position [25, 0]
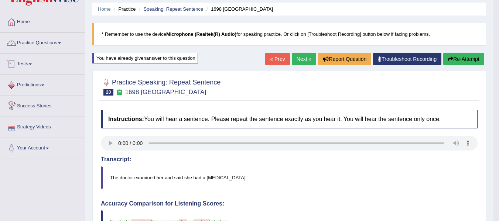
click at [41, 38] on link "Practice Questions" at bounding box center [42, 42] width 84 height 18
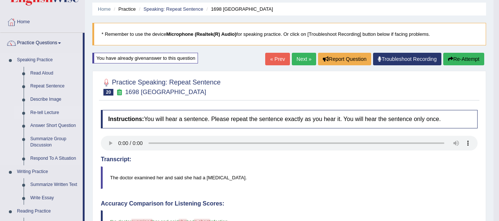
click at [39, 112] on link "Re-tell Lecture" at bounding box center [55, 112] width 56 height 13
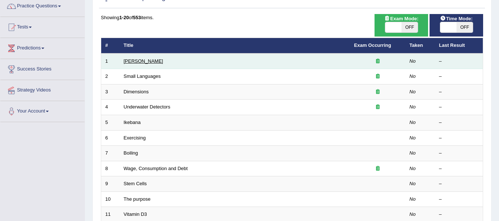
click at [142, 62] on link "[PERSON_NAME]" at bounding box center [144, 61] width 40 height 6
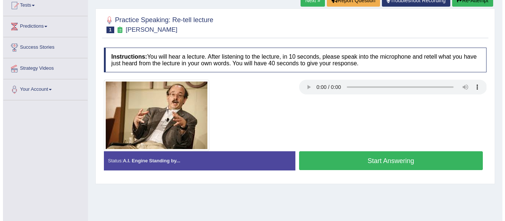
scroll to position [86, 0]
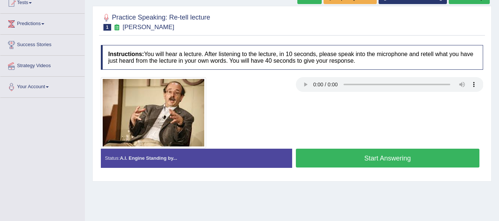
click at [242, 115] on div at bounding box center [194, 112] width 195 height 71
click at [389, 151] on button "Start Answering" at bounding box center [388, 158] width 184 height 19
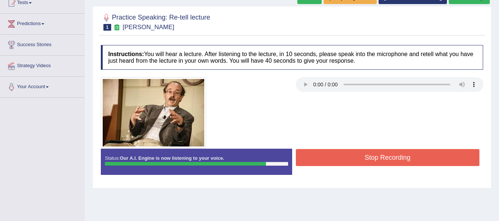
click at [337, 153] on button "Stop Recording" at bounding box center [388, 157] width 184 height 17
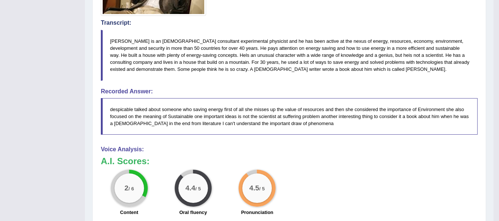
scroll to position [234, 0]
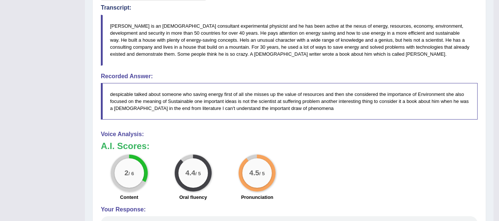
click at [320, 193] on div "2 / 6 Content 4.4 / 5 Oral fluency 4.5 / 5 Pronunciation" at bounding box center [289, 179] width 385 height 48
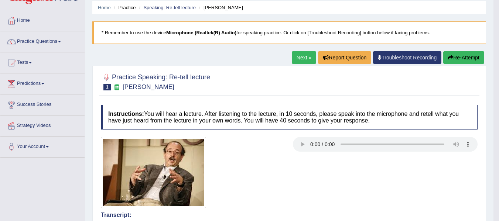
scroll to position [21, 0]
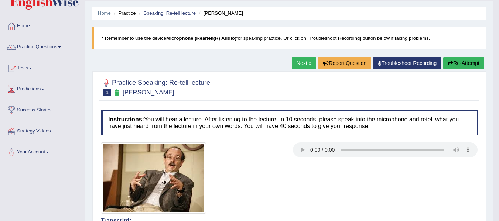
click at [456, 61] on button "Re-Attempt" at bounding box center [464, 63] width 41 height 13
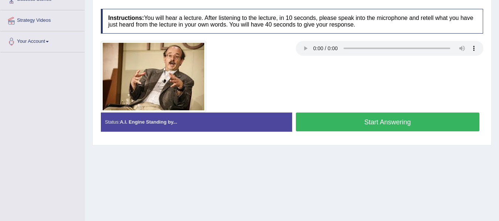
click at [336, 123] on button "Start Answering" at bounding box center [388, 122] width 184 height 19
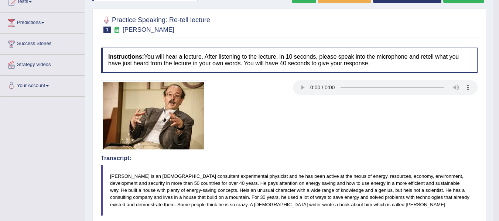
scroll to position [82, 0]
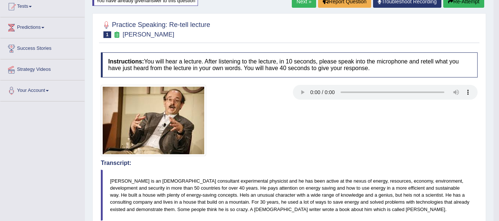
click at [257, 122] on div at bounding box center [193, 120] width 192 height 71
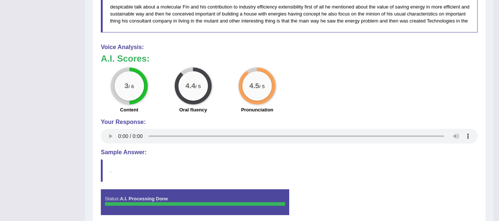
scroll to position [329, 0]
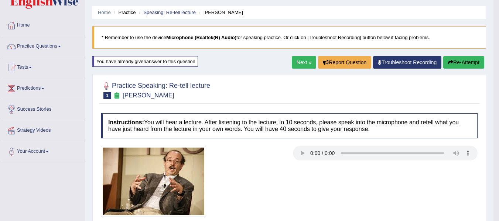
scroll to position [21, 0]
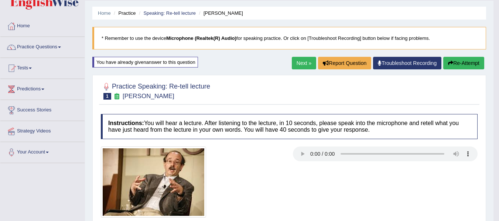
click at [231, 101] on div at bounding box center [289, 90] width 377 height 23
